Goal: Information Seeking & Learning: Learn about a topic

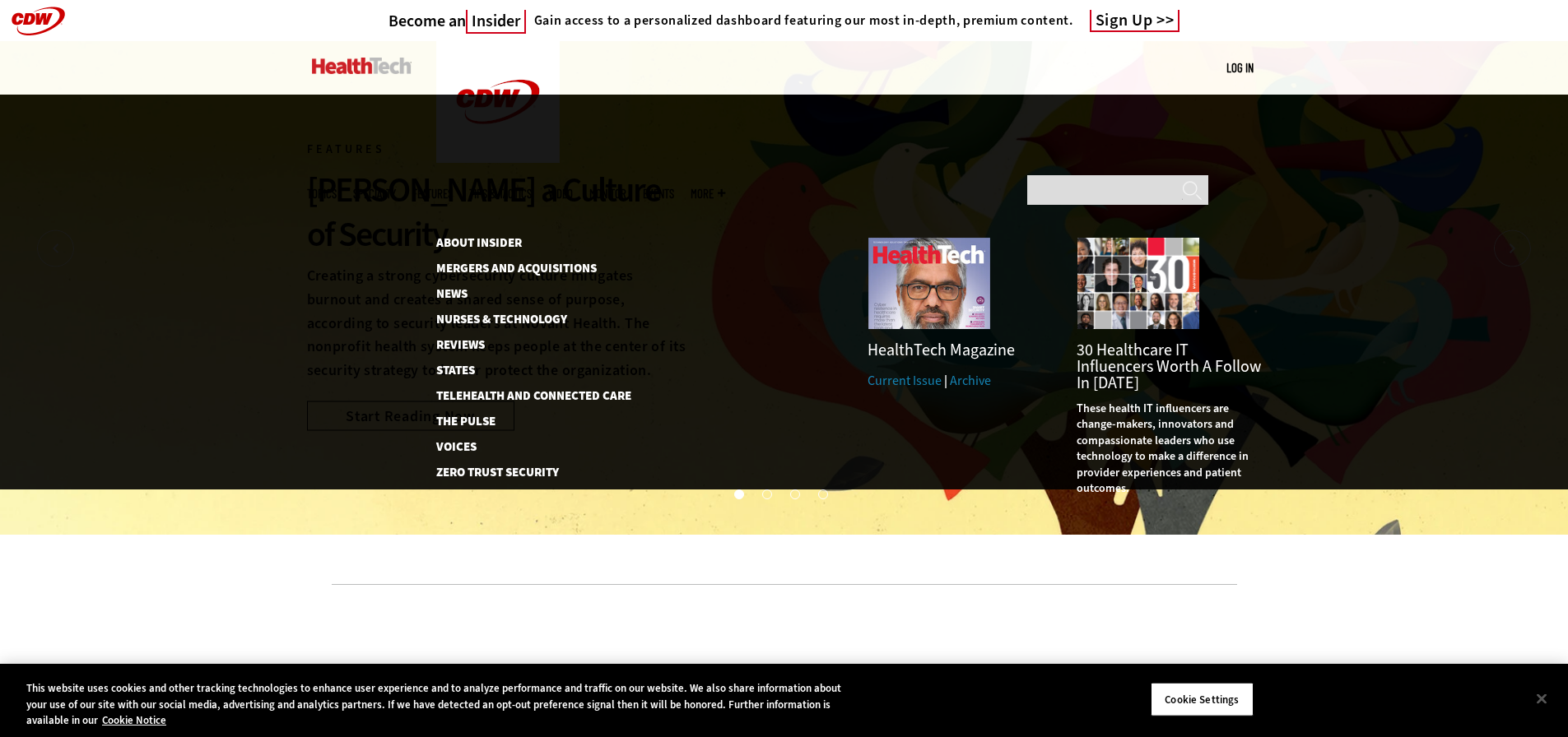
click at [726, 188] on span "More" at bounding box center [708, 194] width 35 height 13
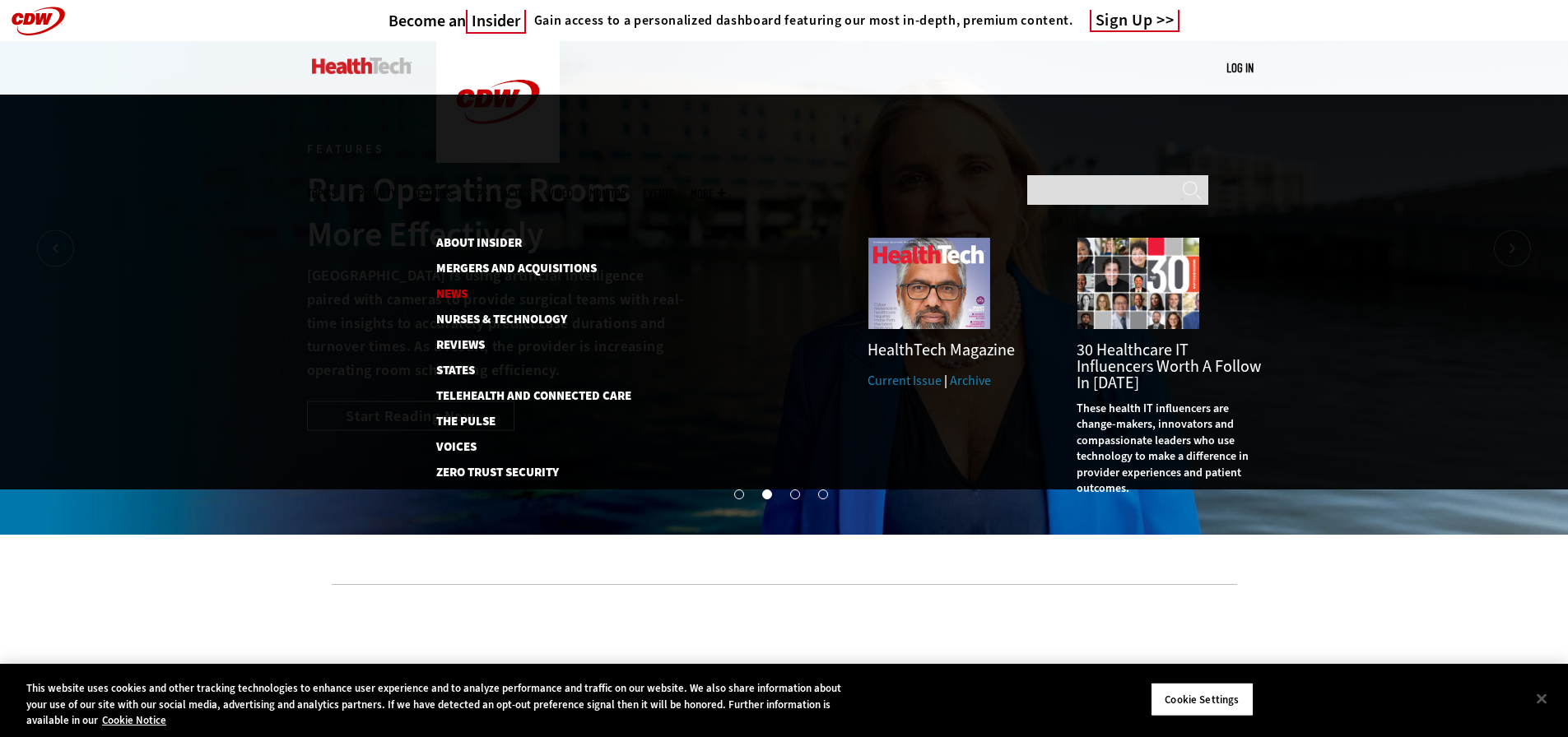
click at [453, 288] on link "News" at bounding box center [524, 294] width 177 height 13
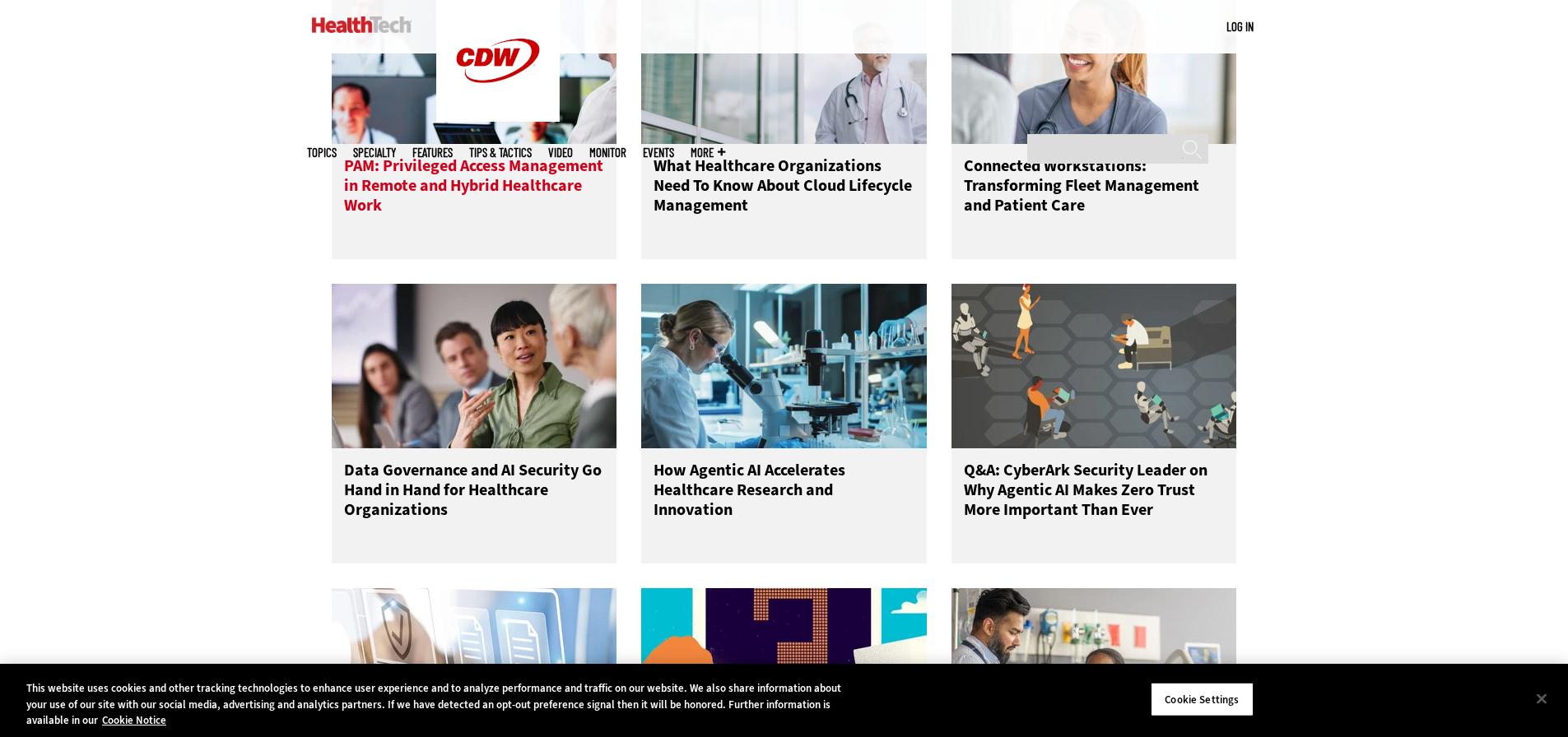
scroll to position [1564, 0]
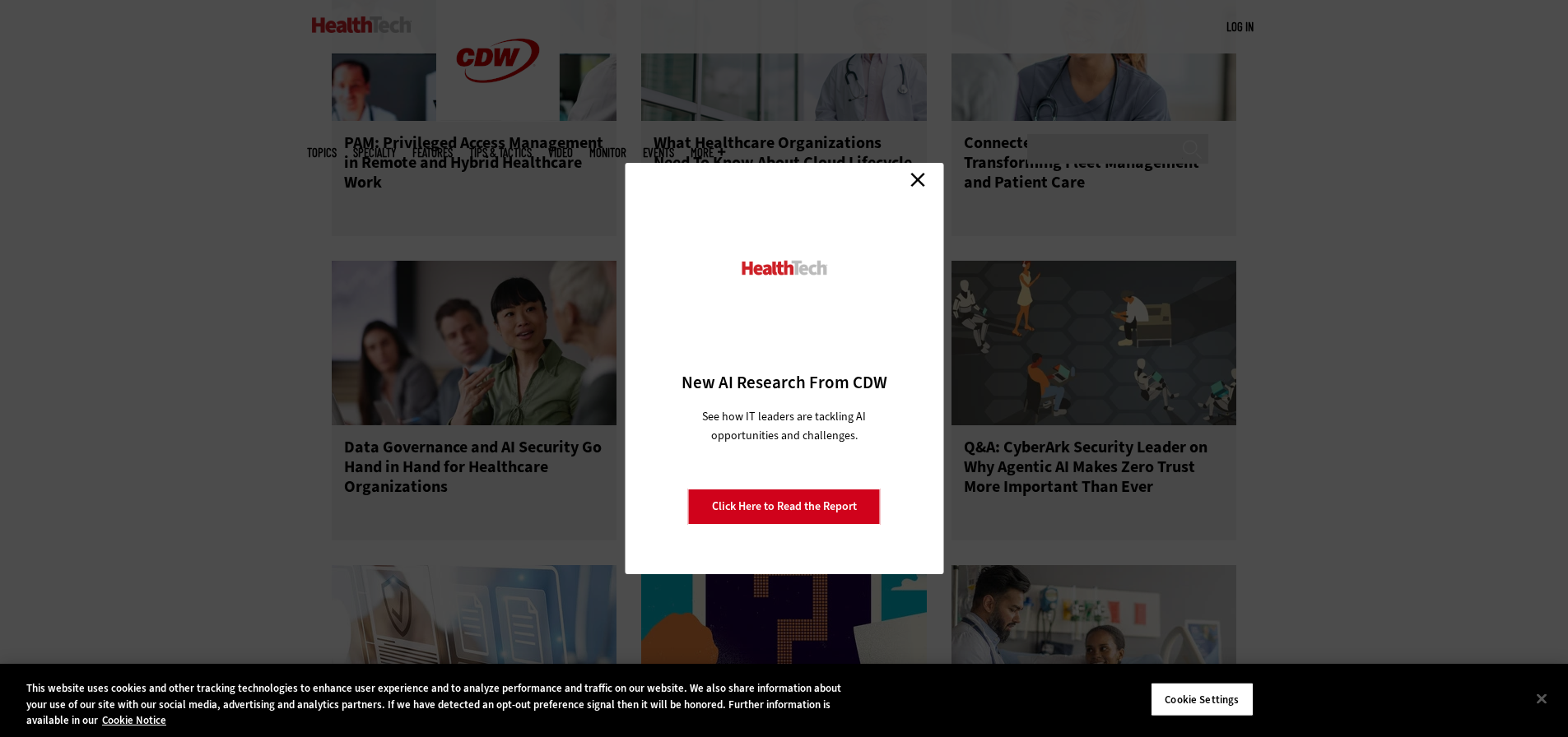
click at [922, 174] on link "Close" at bounding box center [919, 179] width 25 height 25
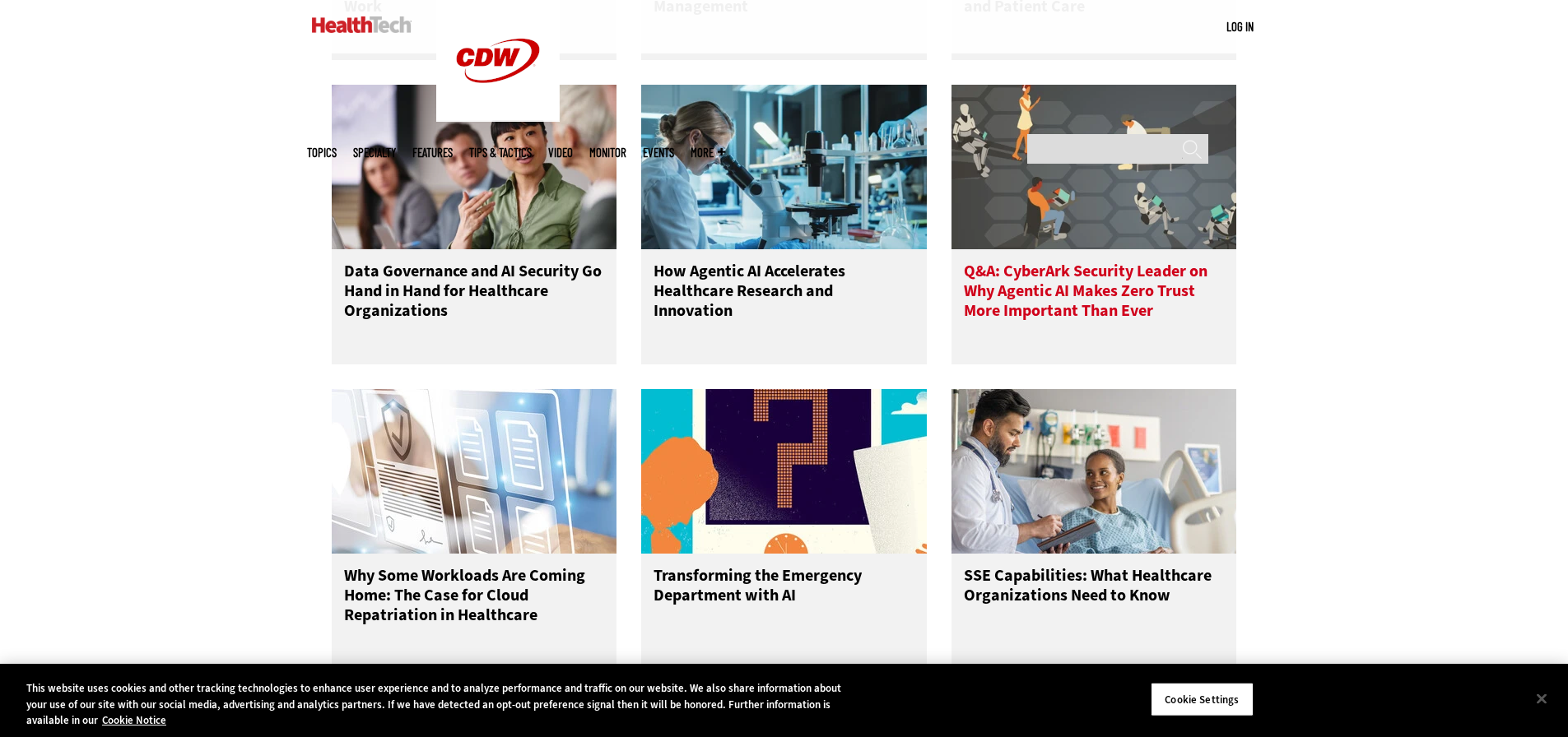
scroll to position [1646, 0]
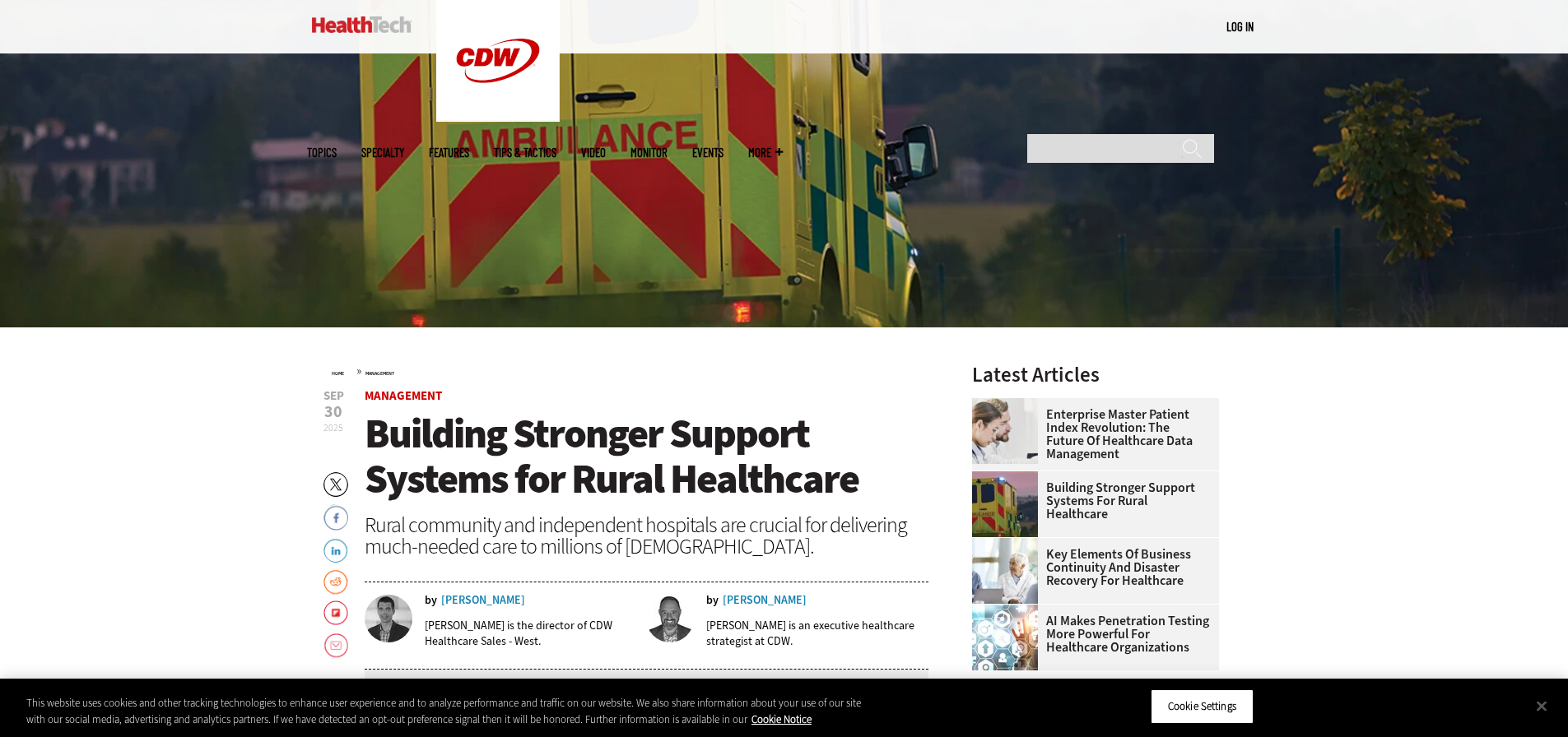
scroll to position [412, 0]
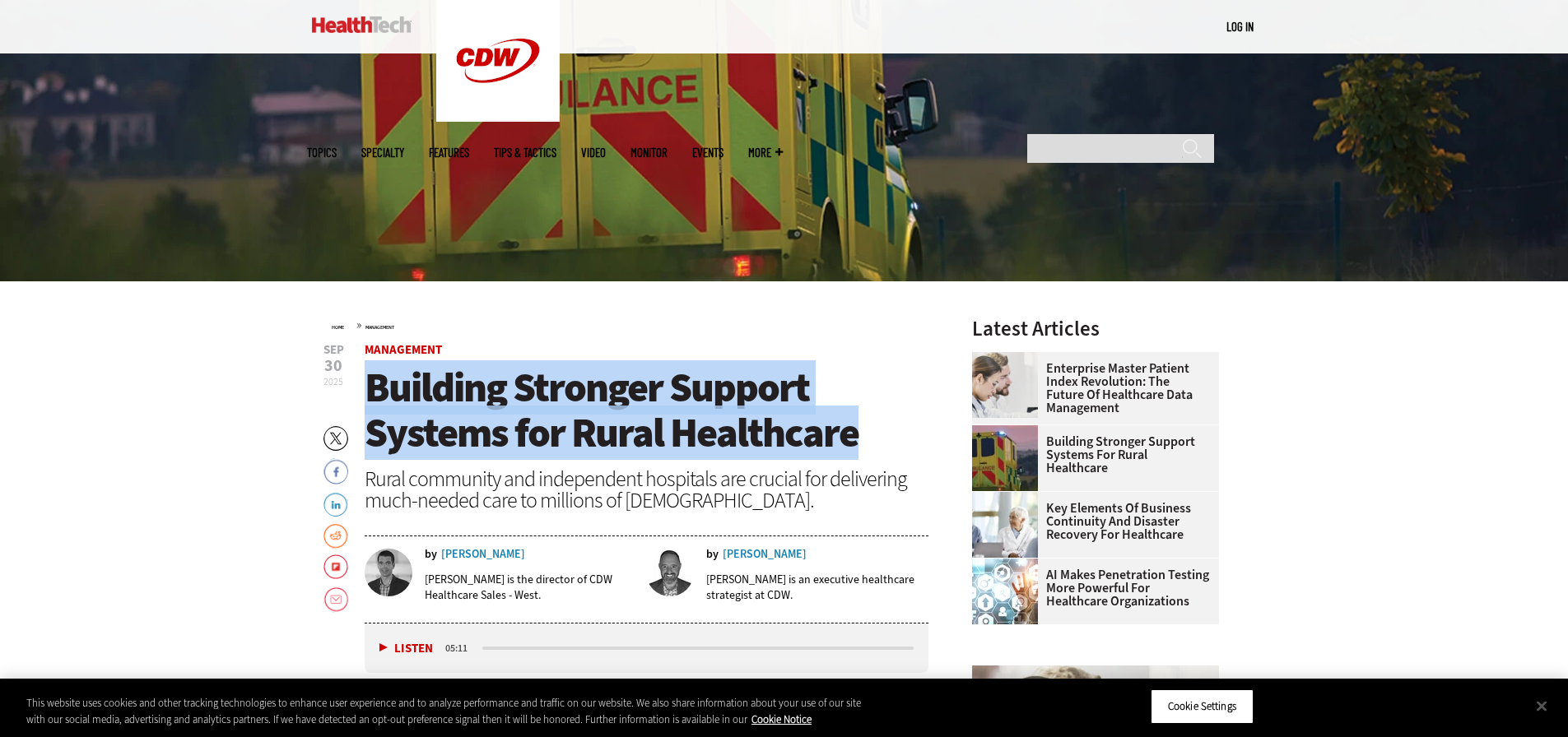
drag, startPoint x: 867, startPoint y: 429, endPoint x: 372, endPoint y: 398, distance: 496.0
click at [372, 398] on h1 "Building Stronger Support Systems for Rural Healthcare" at bounding box center [646, 411] width 564 height 91
copy span "Building Stronger Support Systems for Rural Healthcare"
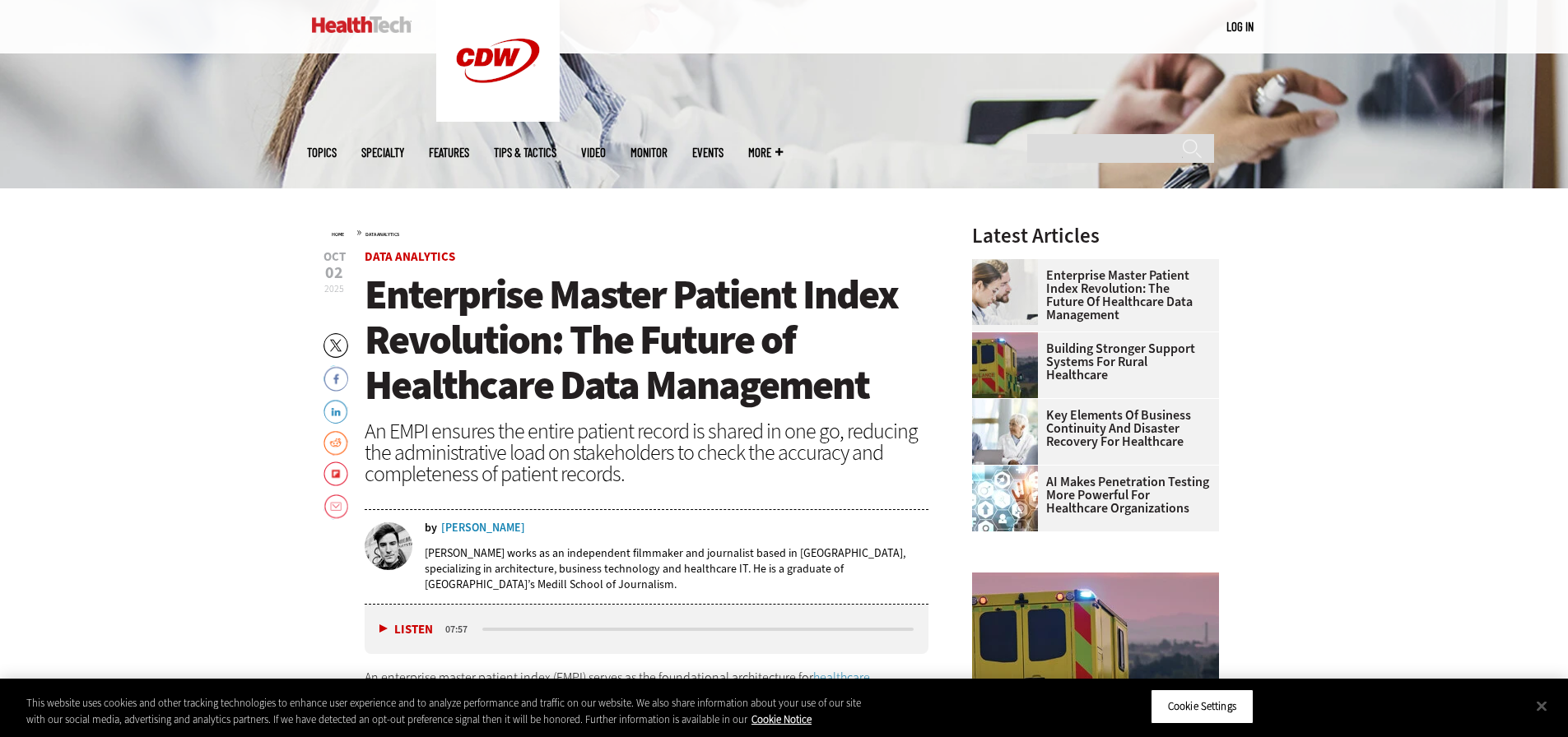
scroll to position [576, 0]
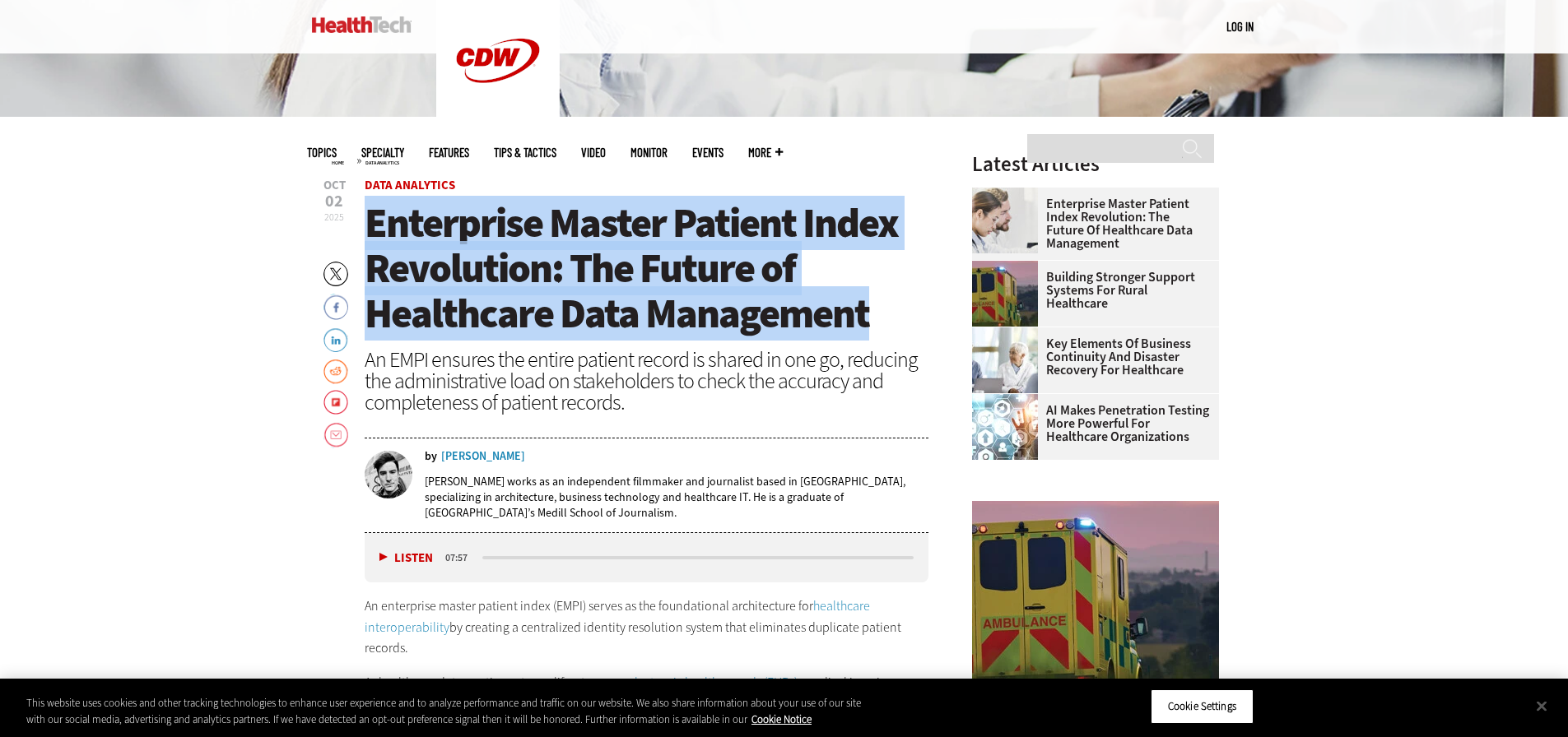
drag, startPoint x: 902, startPoint y: 316, endPoint x: 371, endPoint y: 232, distance: 537.6
click at [371, 232] on h1 "Enterprise Master Patient Index Revolution: The Future of Healthcare Data Manag…" at bounding box center [646, 268] width 564 height 136
copy span "Enterprise Master Patient Index Revolution: The Future of Healthcare Data Manag…"
